Goal: Task Accomplishment & Management: Contribute content

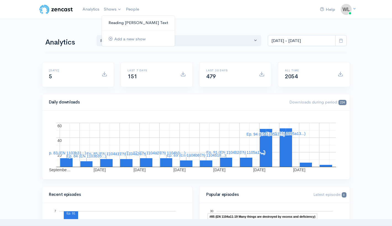
click at [124, 23] on link "Reading [PERSON_NAME] Text" at bounding box center [138, 23] width 73 height 10
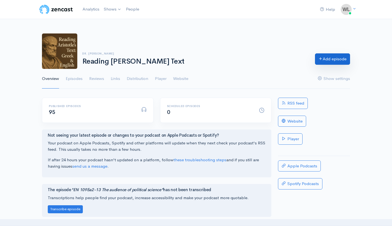
click at [340, 59] on link "Add episode" at bounding box center [332, 58] width 35 height 11
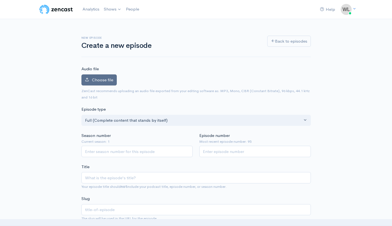
click at [100, 82] on label "Choose file" at bounding box center [99, 79] width 35 height 11
click at [0, 0] on input "Choose file" at bounding box center [0, 0] width 0 height 0
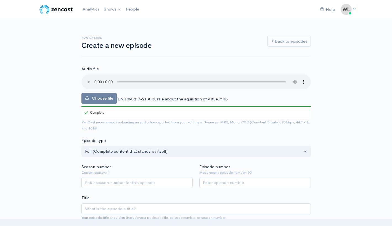
drag, startPoint x: 147, startPoint y: 100, endPoint x: 142, endPoint y: 99, distance: 5.7
click at [147, 100] on span "ΕΝ 1095α17-21 A puzzle about the aquisition of virtue.mp3" at bounding box center [173, 98] width 110 height 5
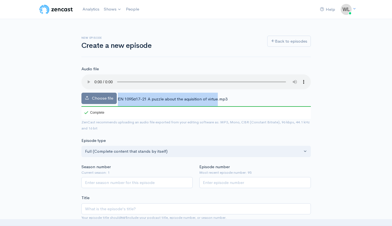
drag, startPoint x: 118, startPoint y: 98, endPoint x: 219, endPoint y: 98, distance: 100.9
click at [219, 98] on span "ΕΝ 1095α17-21 A puzzle about the aquisition of virtue.mp3" at bounding box center [173, 98] width 110 height 5
copy span "ΕΝ 1095α17-21 A puzzle about the aquisition of virtue"
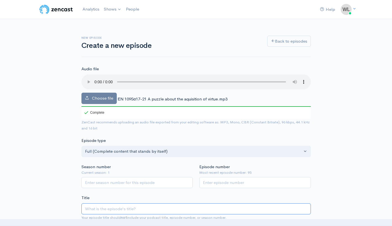
click at [142, 208] on input "Title" at bounding box center [197, 208] width 230 height 11
paste input "ΕΝ 1095α17-21 A puzzle about the aquisition of virtue"
type input "ΕΝ 1095α17-21 A puzzle about the aquisition of virtue"
type input "en-1095a17-21-a-puzzle-about-the-aquisition-of-virtue"
drag, startPoint x: 103, startPoint y: 208, endPoint x: 106, endPoint y: 207, distance: 3.2
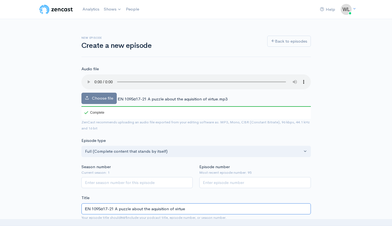
click at [104, 208] on input "ΕΝ 1095α17-21 A puzzle about the aquisition of virtue" at bounding box center [197, 208] width 230 height 11
type input "ΕΝ 109517-21 A puzzle about the aquisition of virtue"
type input "en-109517-21-a-puzzle-about-the-aquisition-of-virtue"
type input "ΕΝ 1095a17-21 A puzzle about the aquisition of virtue"
type input "en-1095a17-21-a-puzzle-about-the-aquisition-of-virtue"
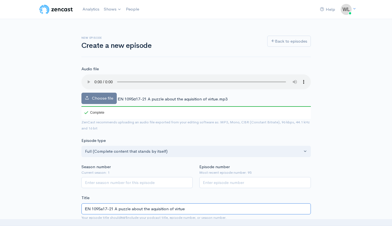
type input "ΕΝ 1095a17-21 A puzzle about the aquisition of virtue"
click at [118, 184] on input "Season number" at bounding box center [138, 182] width 112 height 11
type input "1"
click at [234, 185] on input "Episode number" at bounding box center [256, 182] width 112 height 11
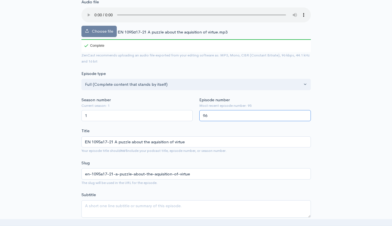
scroll to position [124, 0]
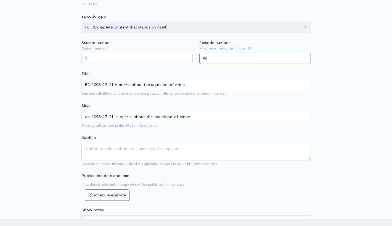
type input "96"
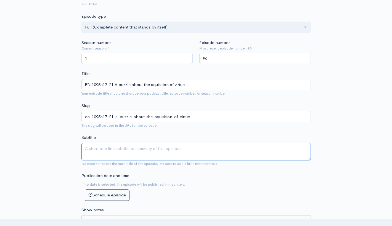
click at [179, 153] on textarea "Subtitle" at bounding box center [197, 151] width 230 height 17
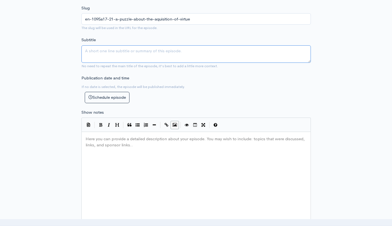
scroll to position [260, 0]
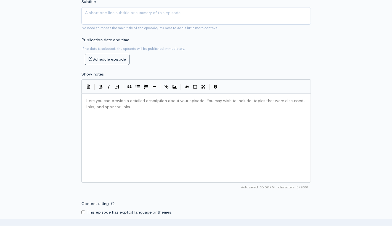
click at [173, 128] on div "Here you can provide a detailed description about your episode. You may wish to…" at bounding box center [203, 144] width 237 height 97
click at [169, 148] on div "Here you can provide a detailed description about your episode. You may wish to…" at bounding box center [203, 144] width 237 height 97
paste textarea
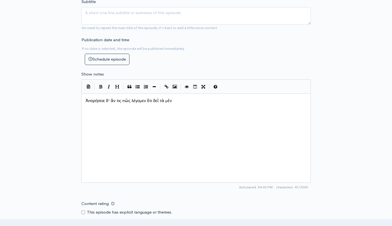
paste textarea "0"
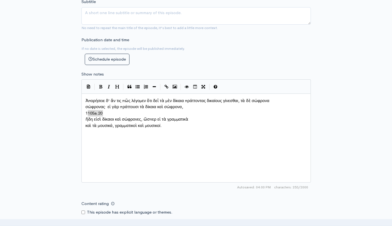
type textarea "1105a.20"
drag, startPoint x: 110, startPoint y: 113, endPoint x: 84, endPoint y: 112, distance: 26.3
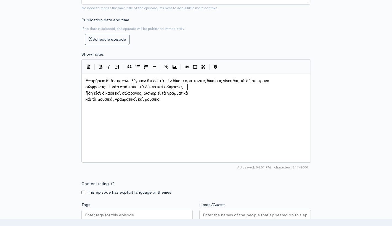
scroll to position [277, 0]
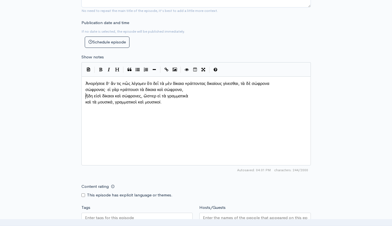
click at [85, 97] on pre "ἤδη εἰσὶ δίκαιοι καὶ σώφρονες, ὥσπερ εἰ τὰ γραμματικὰ" at bounding box center [197, 96] width 224 height 6
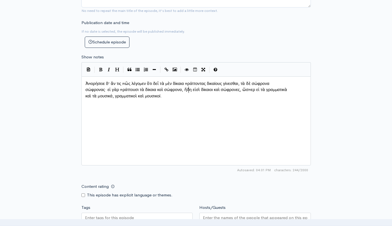
click at [85, 98] on pre "καὶ τὰ μουσικά, γραμματικοὶ καὶ μουσικοί." at bounding box center [197, 96] width 224 height 6
click at [85, 91] on pre "σώφρονας· εἰ γὰρ πράττουσι τὰ δίκαια καὶ σώφρονα, ἤδη εἰσὶ δίκαιοι καὶ σώφρονες…" at bounding box center [197, 93] width 224 height 12
click at [156, 96] on pre "Ἀπορήσειε δ' ἄν τις πῶς λέγομεν ὅτι δεῖ τὰ μὲν δίκαια πράττοντας δικαίους γίνεσ…" at bounding box center [197, 89] width 224 height 19
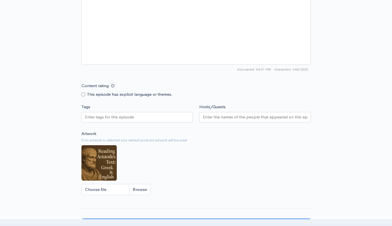
scroll to position [401, 0]
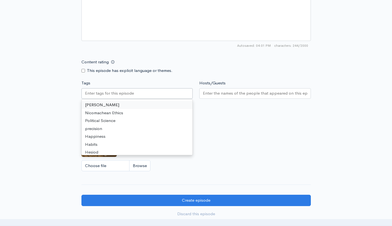
click at [132, 94] on input "Tags" at bounding box center [110, 93] width 50 height 6
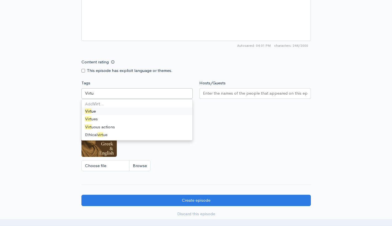
type input "Virtue"
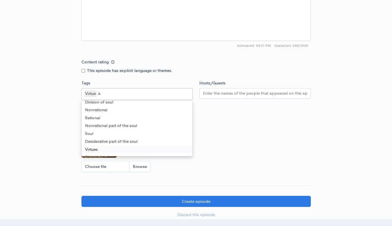
scroll to position [0, 0]
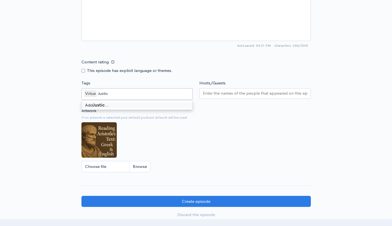
type input "Justice"
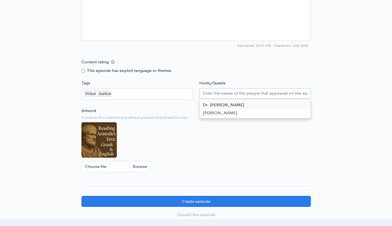
click at [227, 95] on input "Hosts/Guests" at bounding box center [255, 93] width 104 height 6
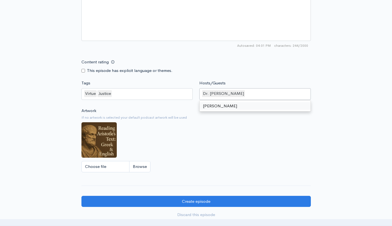
click at [223, 148] on div "Artwork If no artwork is selected your default podcast artwork will be used Cho…" at bounding box center [197, 142] width 230 height 68
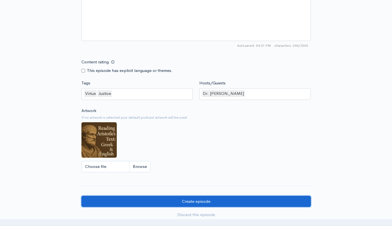
click at [222, 203] on input "Create episode" at bounding box center [197, 201] width 230 height 11
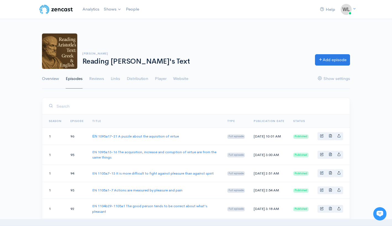
click at [47, 80] on link "Overview" at bounding box center [50, 79] width 17 height 20
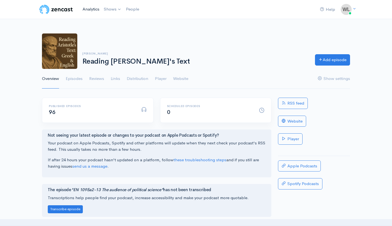
click at [92, 8] on link "Analytics" at bounding box center [90, 9] width 21 height 12
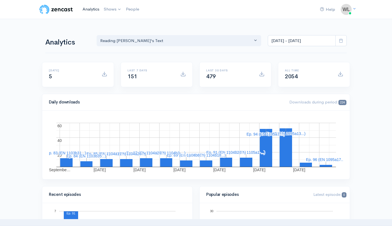
click at [92, 9] on link "Analytics" at bounding box center [90, 9] width 21 height 12
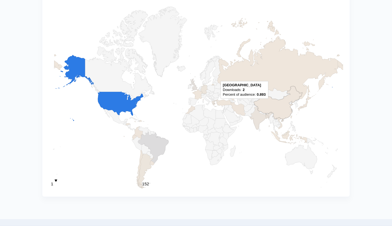
scroll to position [563, 0]
